Goal: Transaction & Acquisition: Purchase product/service

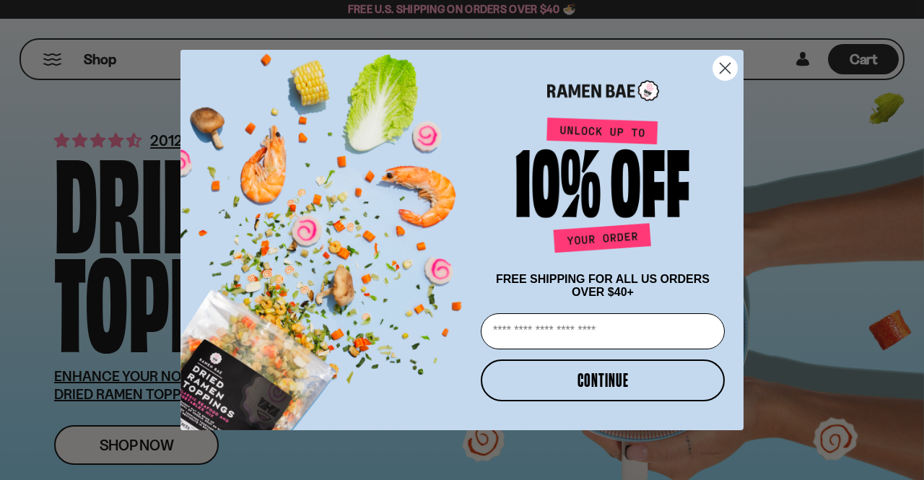
click at [723, 68] on icon "Close dialog" at bounding box center [725, 68] width 10 height 10
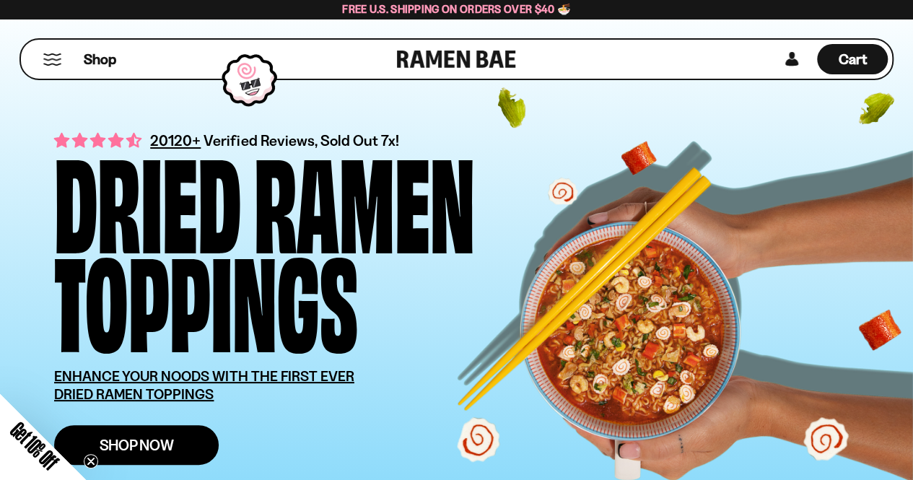
click at [139, 451] on span "Shop Now" at bounding box center [137, 444] width 74 height 15
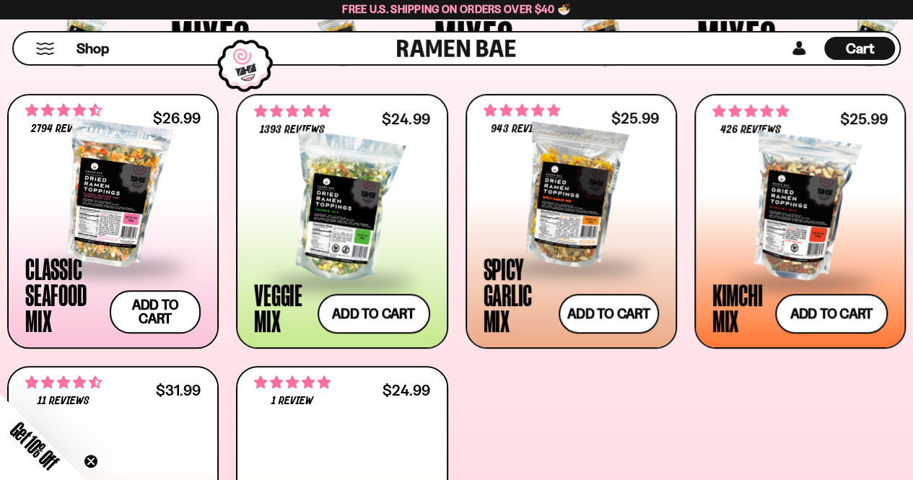
scroll to position [505, 0]
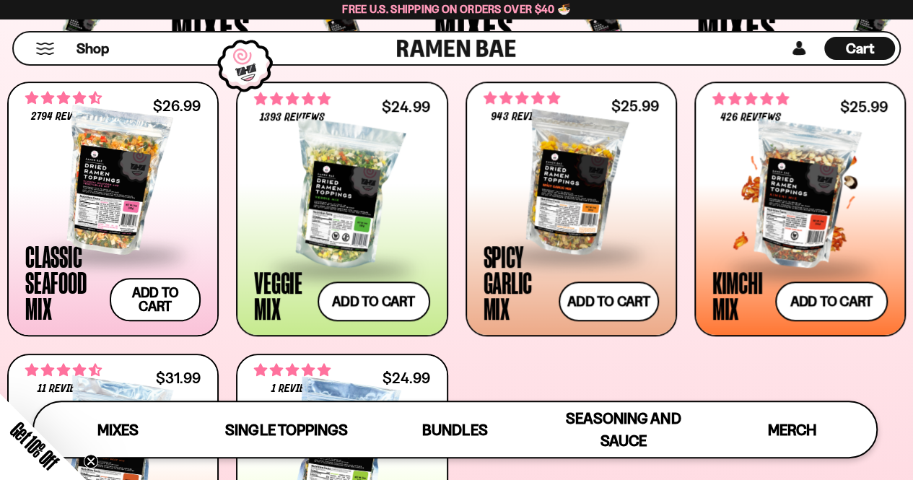
click at [793, 188] on div at bounding box center [799, 195] width 175 height 144
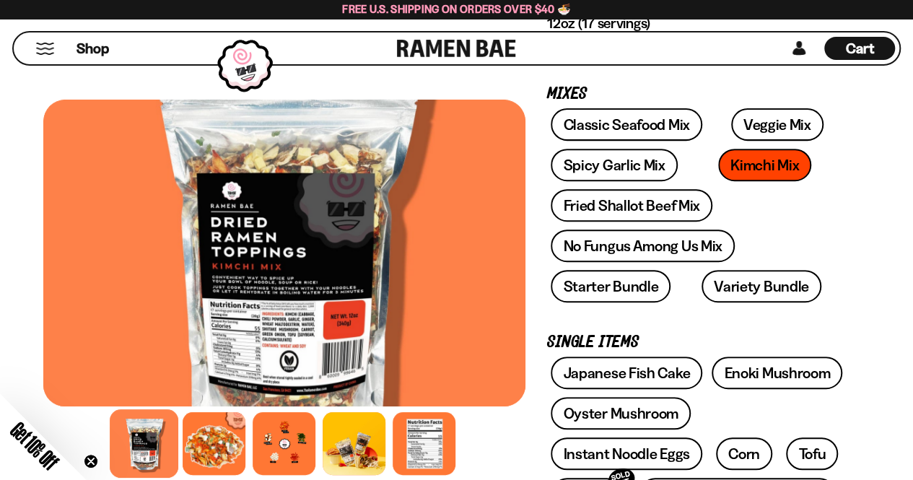
scroll to position [216, 0]
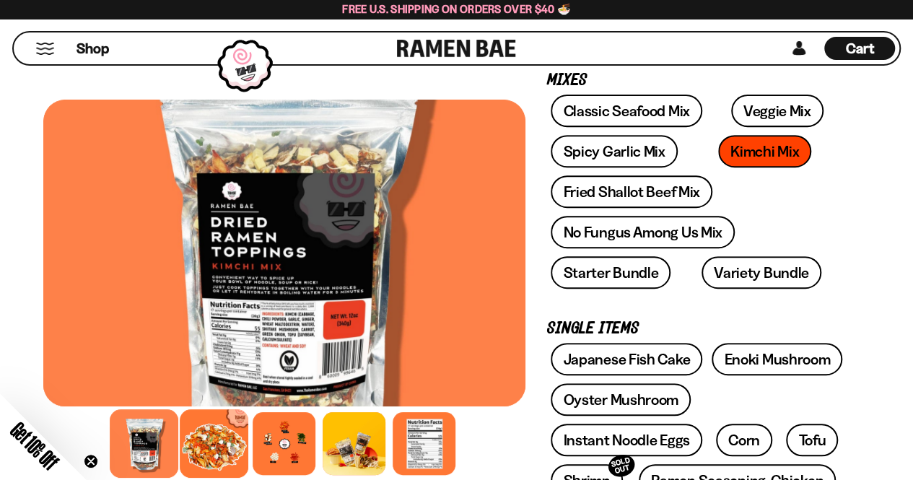
click at [224, 442] on div at bounding box center [214, 443] width 69 height 69
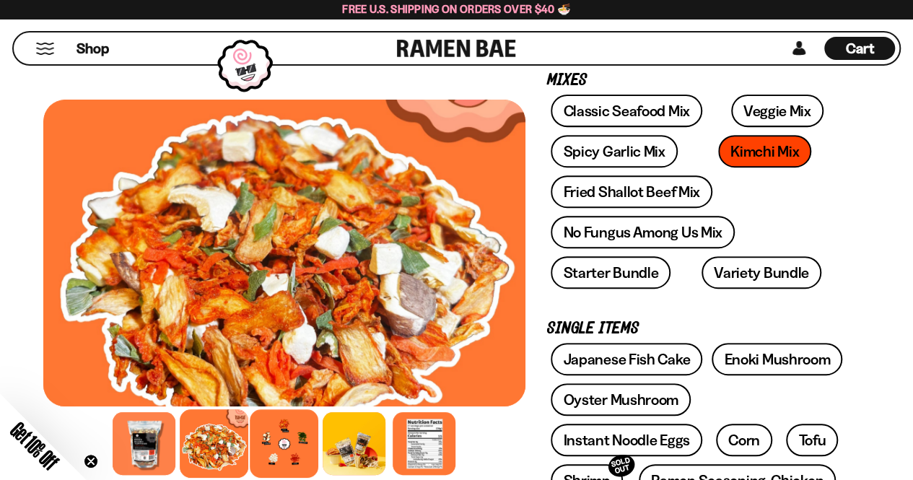
click at [276, 445] on div at bounding box center [284, 443] width 69 height 69
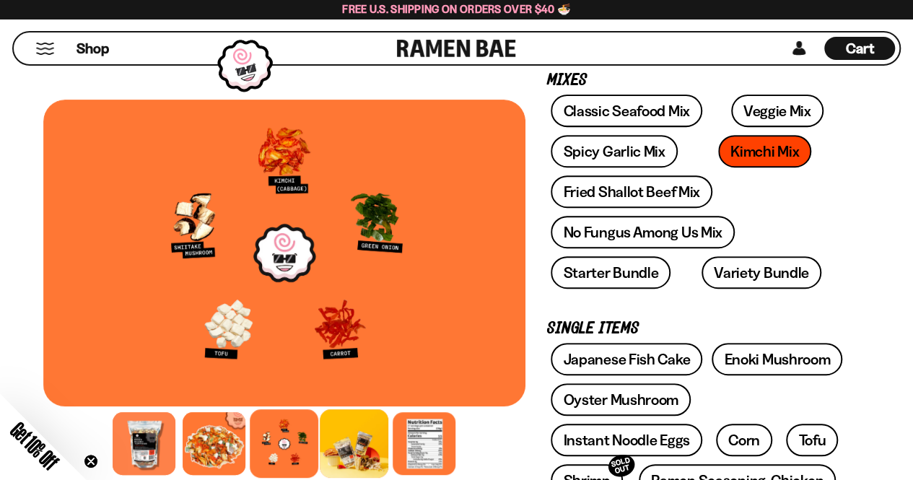
click at [346, 444] on div at bounding box center [354, 443] width 69 height 69
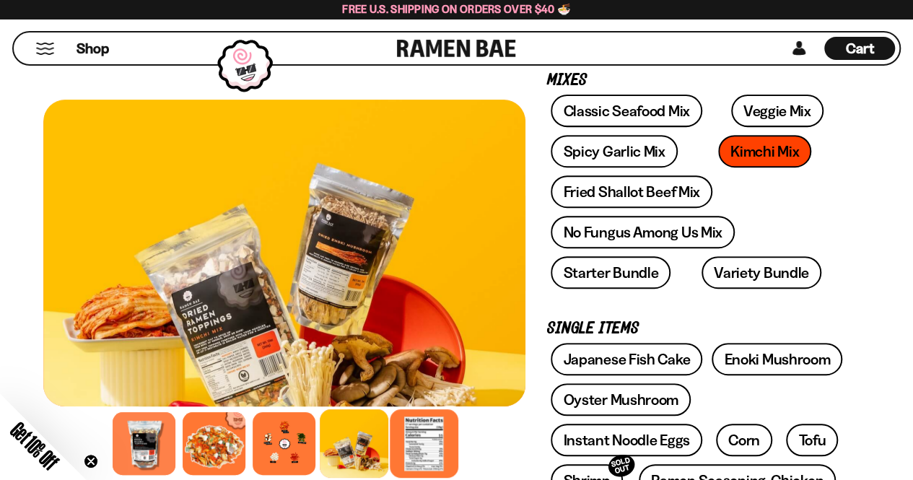
click at [394, 450] on div at bounding box center [424, 443] width 69 height 69
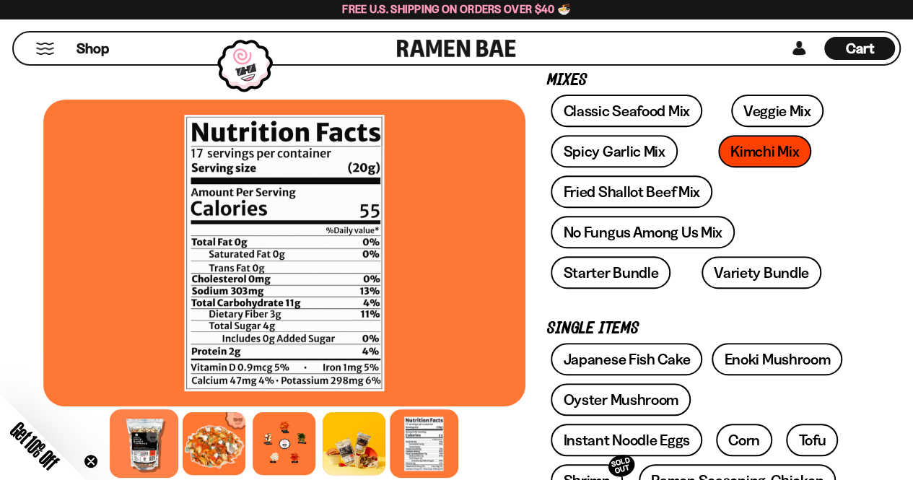
click at [154, 437] on div at bounding box center [144, 443] width 69 height 69
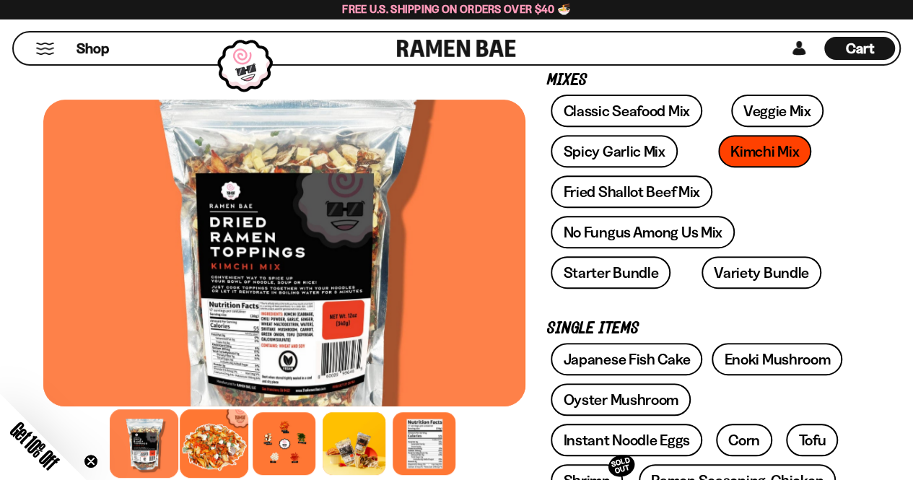
click at [211, 442] on div at bounding box center [214, 443] width 69 height 69
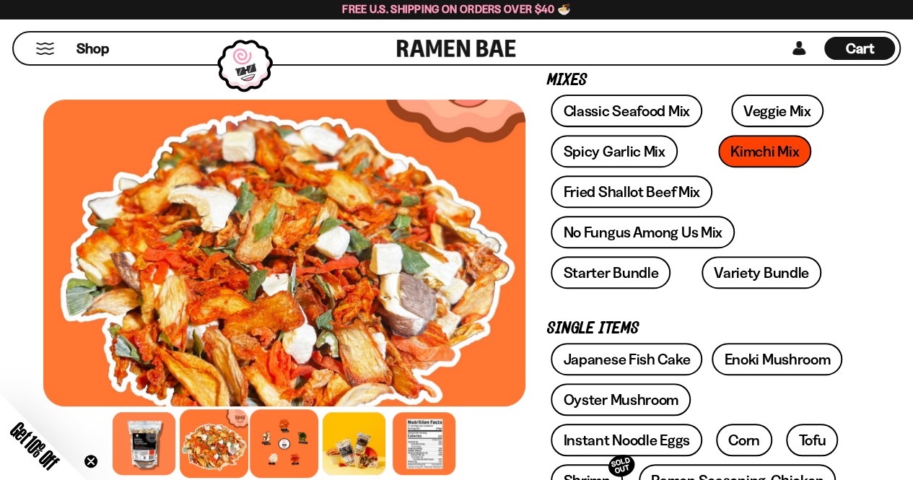
click at [268, 444] on div at bounding box center [284, 443] width 69 height 69
